Goal: Task Accomplishment & Management: Complete application form

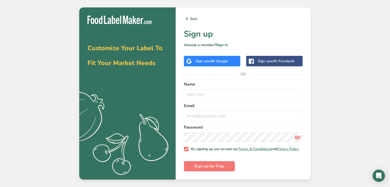
drag, startPoint x: 214, startPoint y: 48, endPoint x: 212, endPoint y: 43, distance: 5.6
drag, startPoint x: 99, startPoint y: 44, endPoint x: 102, endPoint y: 41, distance: 4.5
drag, startPoint x: 73, startPoint y: 54, endPoint x: 81, endPoint y: 53, distance: 8.1
